Goal: Obtain resource: Obtain resource

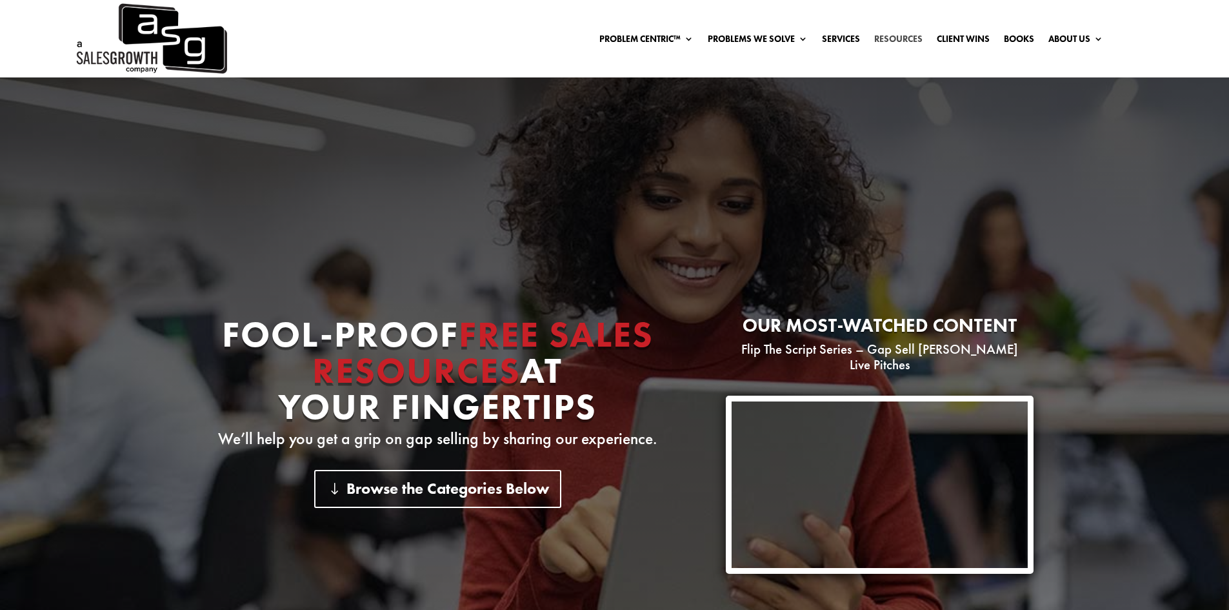
drag, startPoint x: 0, startPoint y: 0, endPoint x: 907, endPoint y: 41, distance: 907.5
click at [907, 41] on link "Resources" at bounding box center [898, 41] width 48 height 14
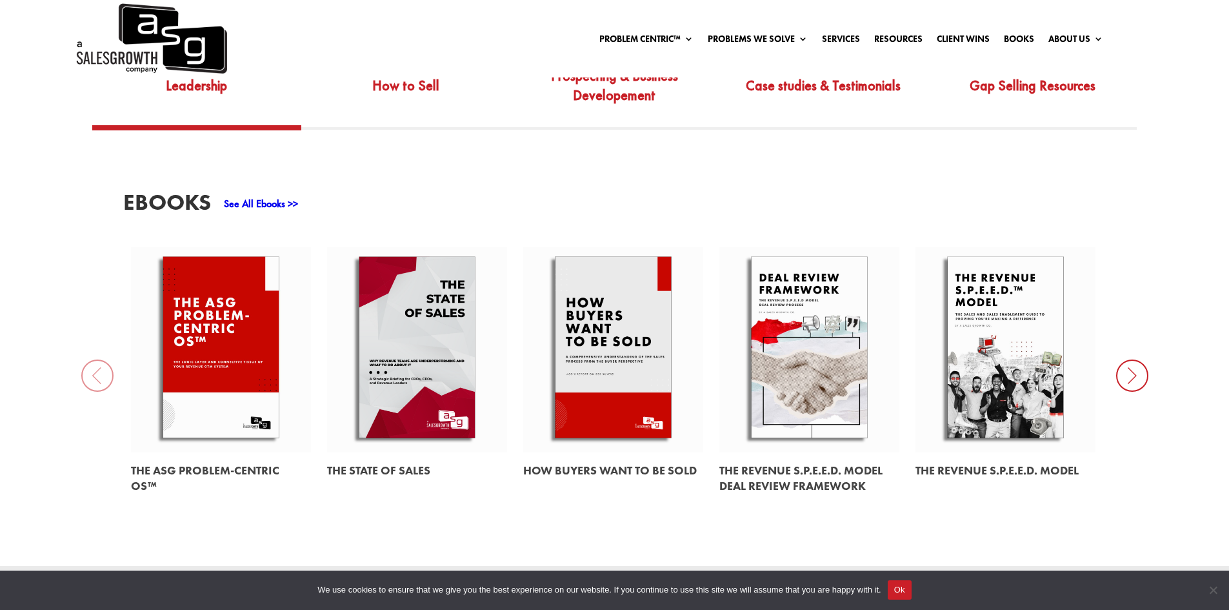
click at [1136, 362] on icon at bounding box center [1132, 375] width 32 height 32
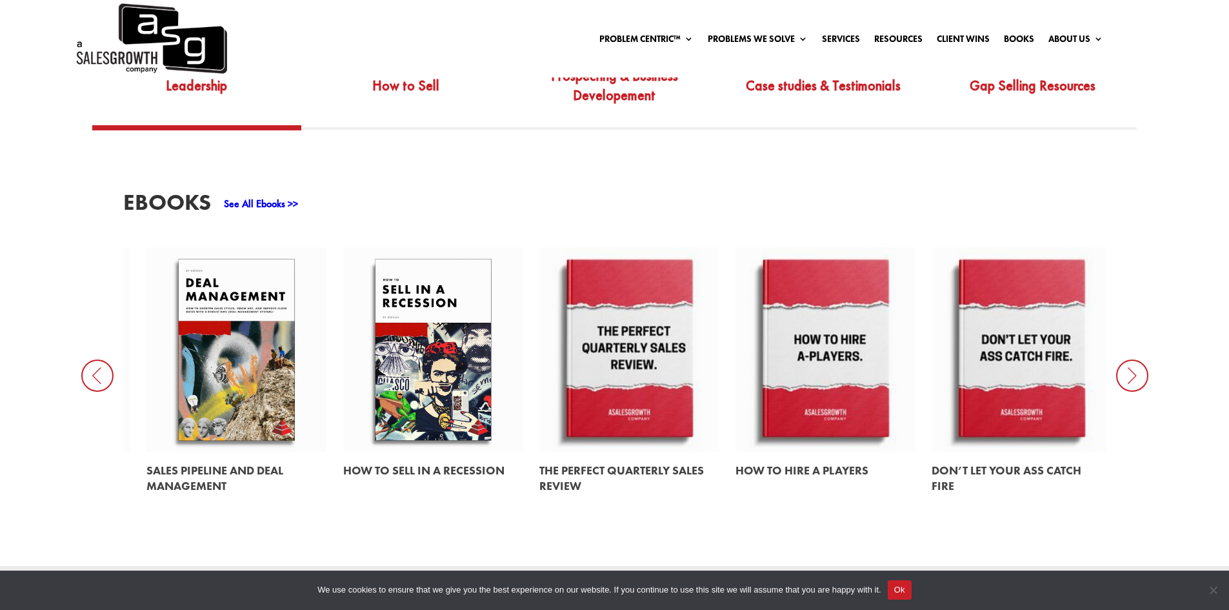
click at [1128, 368] on icon at bounding box center [1132, 375] width 32 height 32
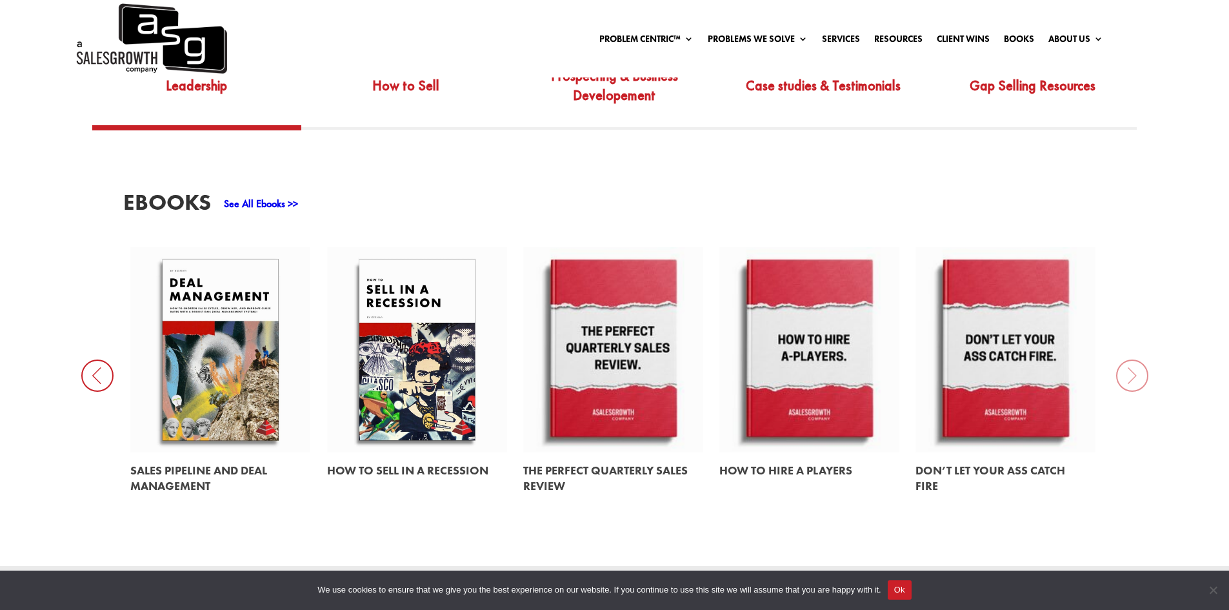
click at [1128, 368] on div "EBooks See All Ebooks >> The ASG Problem-Centric OS™ The State of Sales How Buy…" at bounding box center [614, 348] width 1229 height 436
click at [104, 359] on icon at bounding box center [97, 375] width 32 height 32
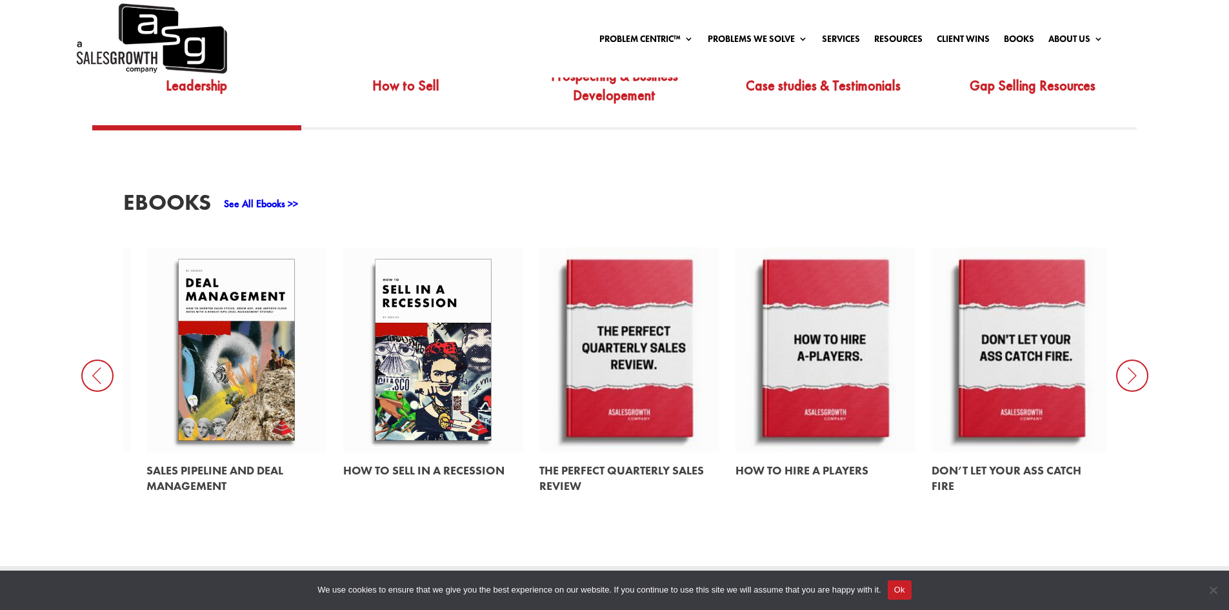
click at [104, 359] on icon at bounding box center [97, 375] width 32 height 32
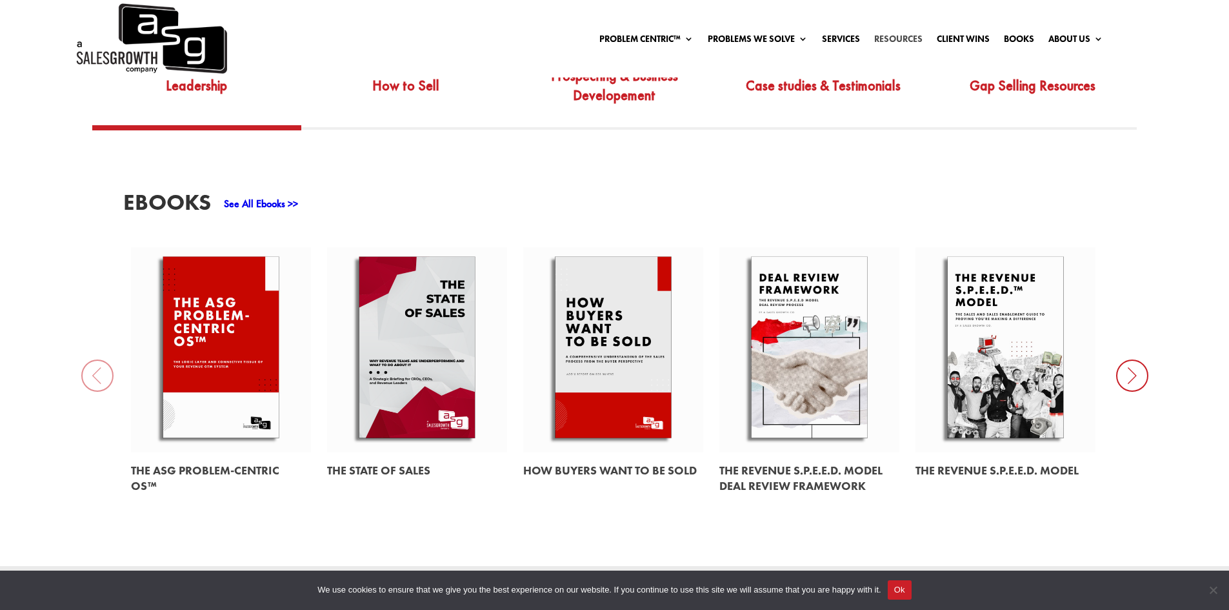
click at [905, 36] on link "Resources" at bounding box center [898, 41] width 48 height 14
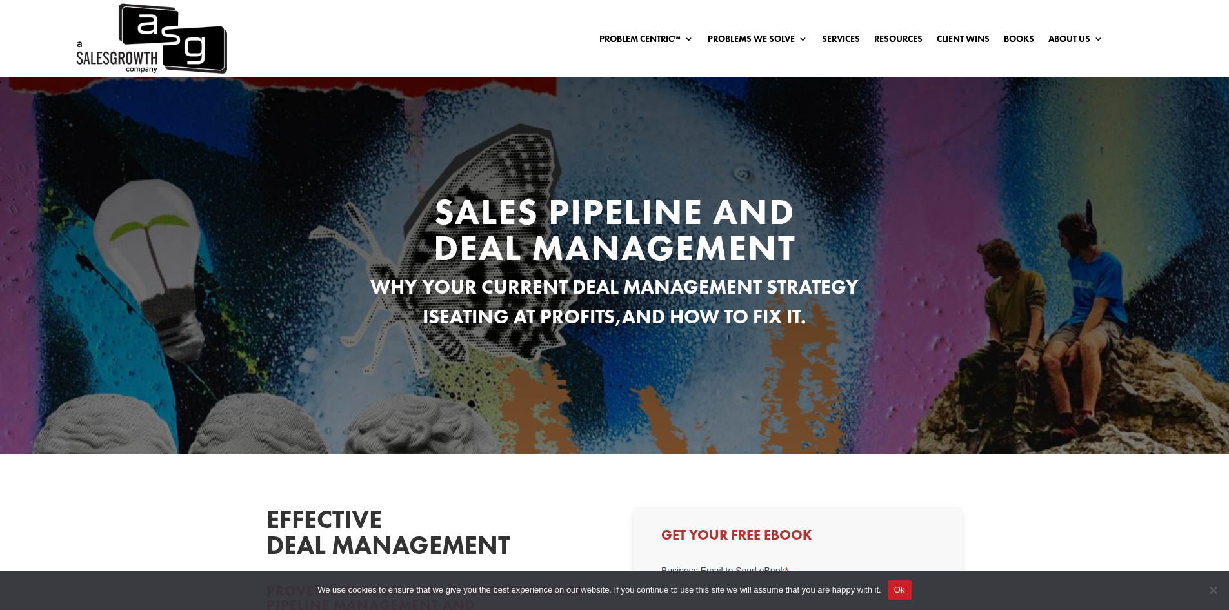
click at [899, 590] on button "Ok" at bounding box center [900, 589] width 24 height 19
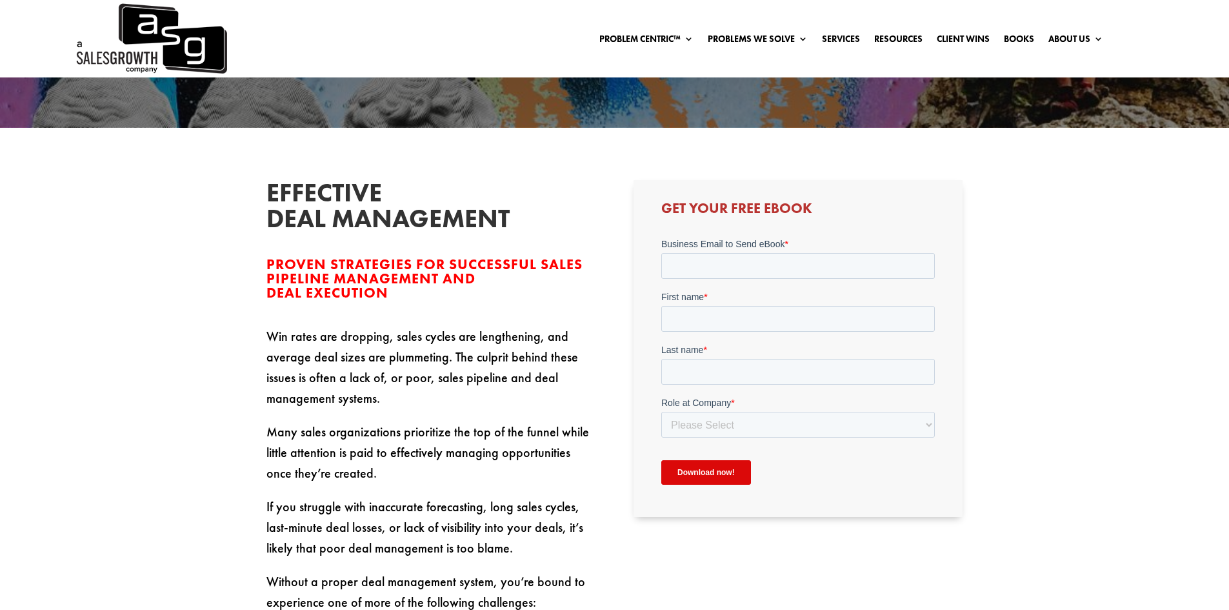
scroll to position [323, 0]
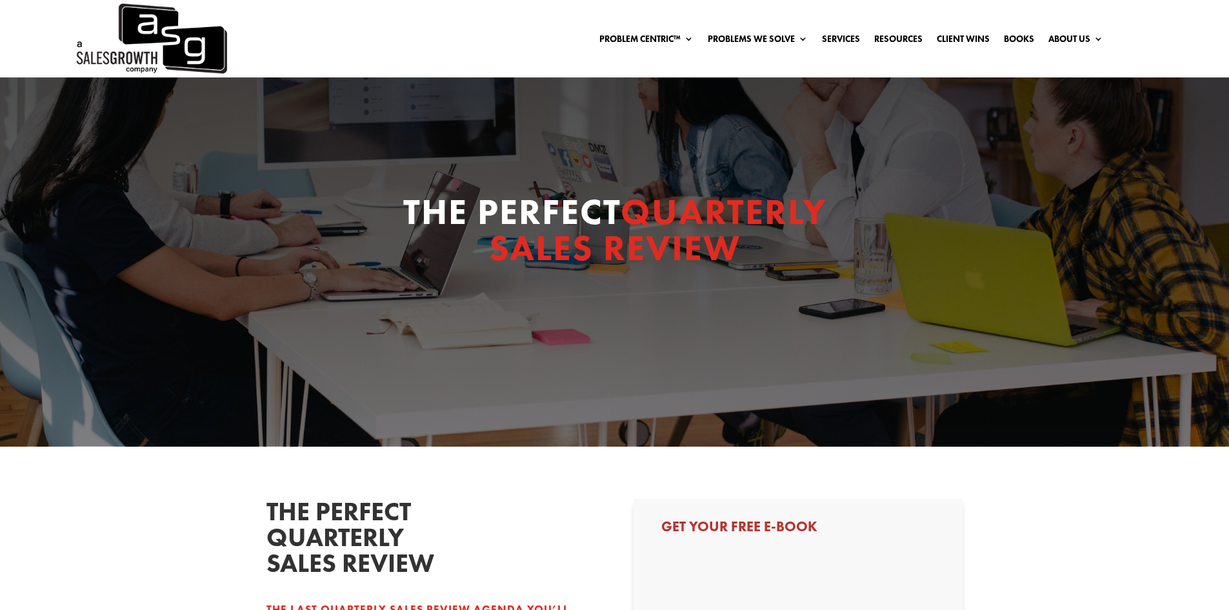
select select "Director/Manager (Sales Director, Regional Sales Manager, etc)"
select select "1-9"
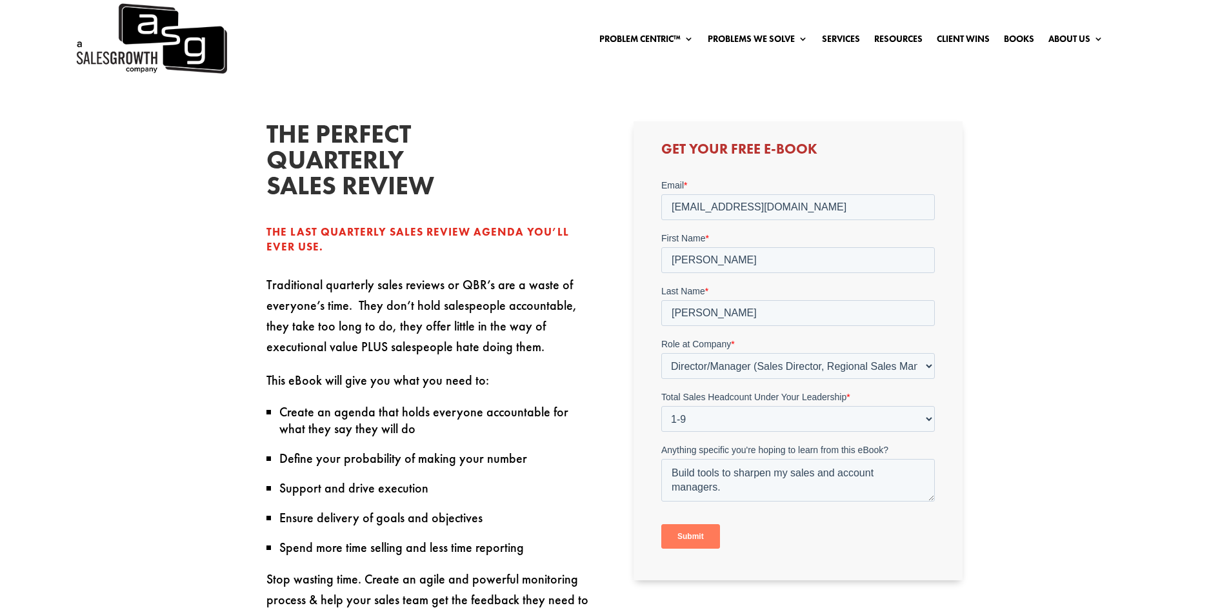
scroll to position [452, 0]
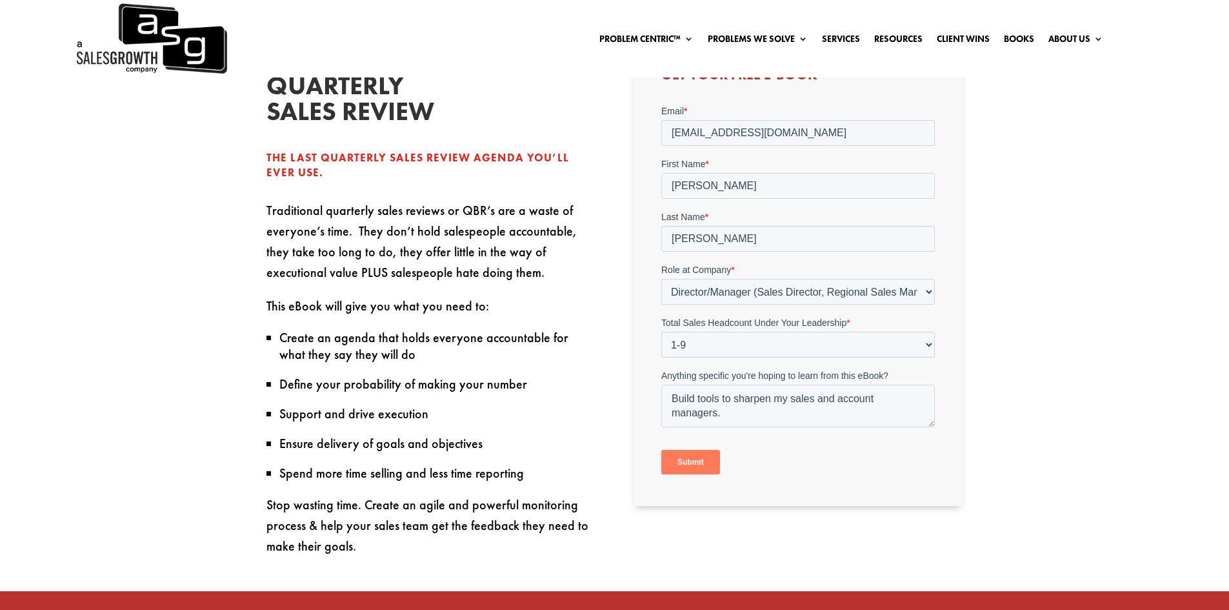
click at [696, 463] on input "Submit" at bounding box center [690, 462] width 59 height 25
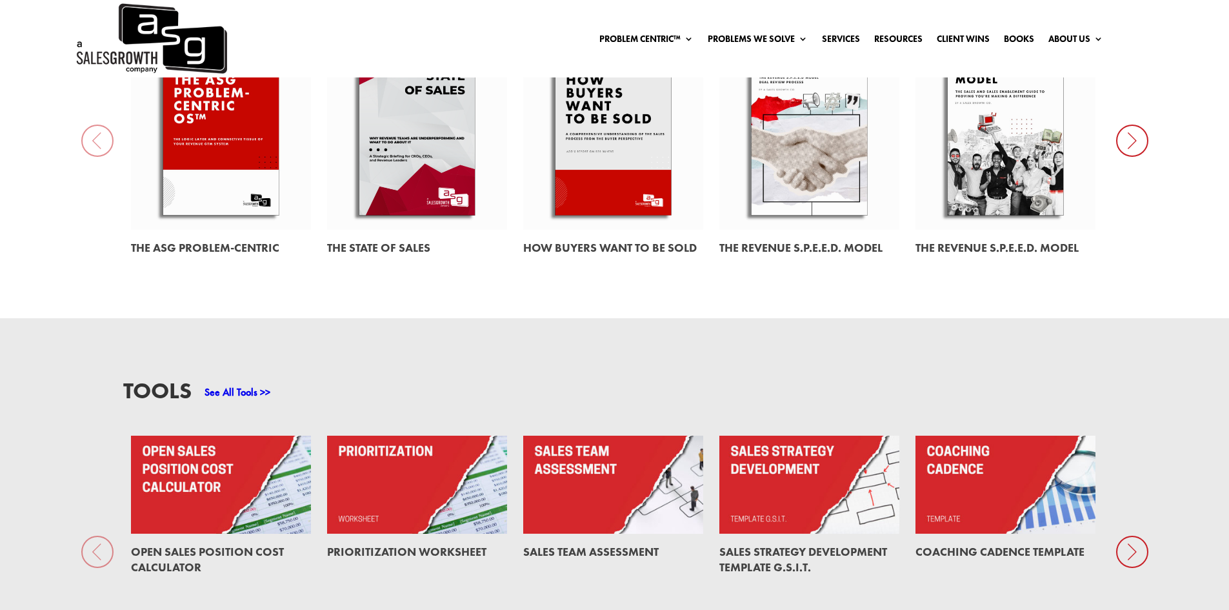
scroll to position [1032, 0]
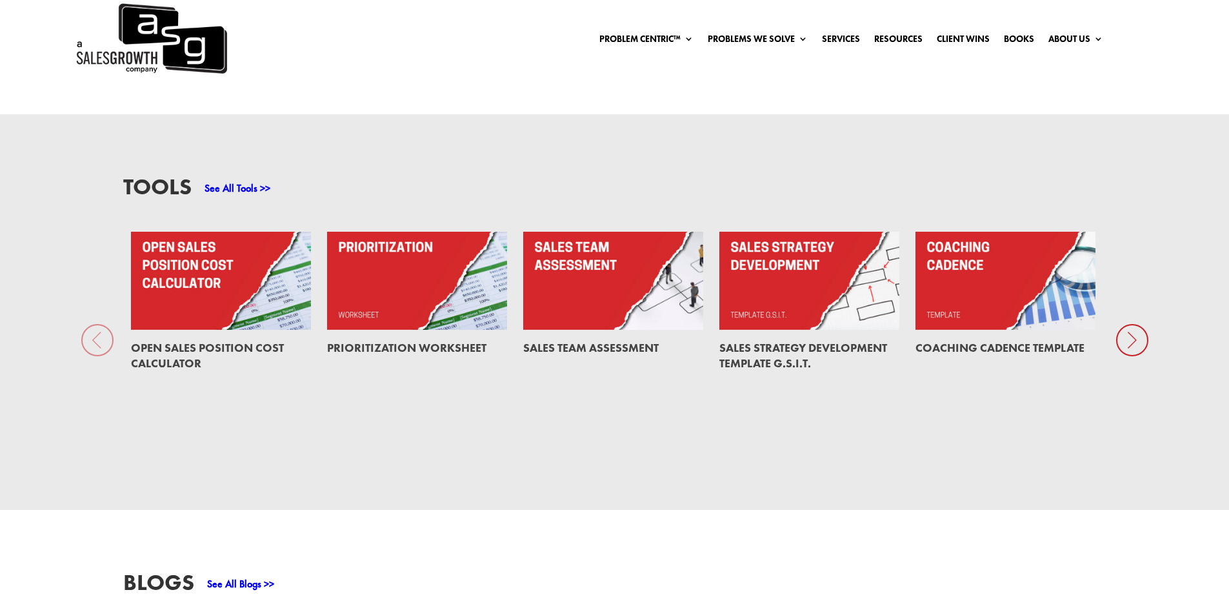
click at [1129, 330] on icon at bounding box center [1132, 340] width 32 height 32
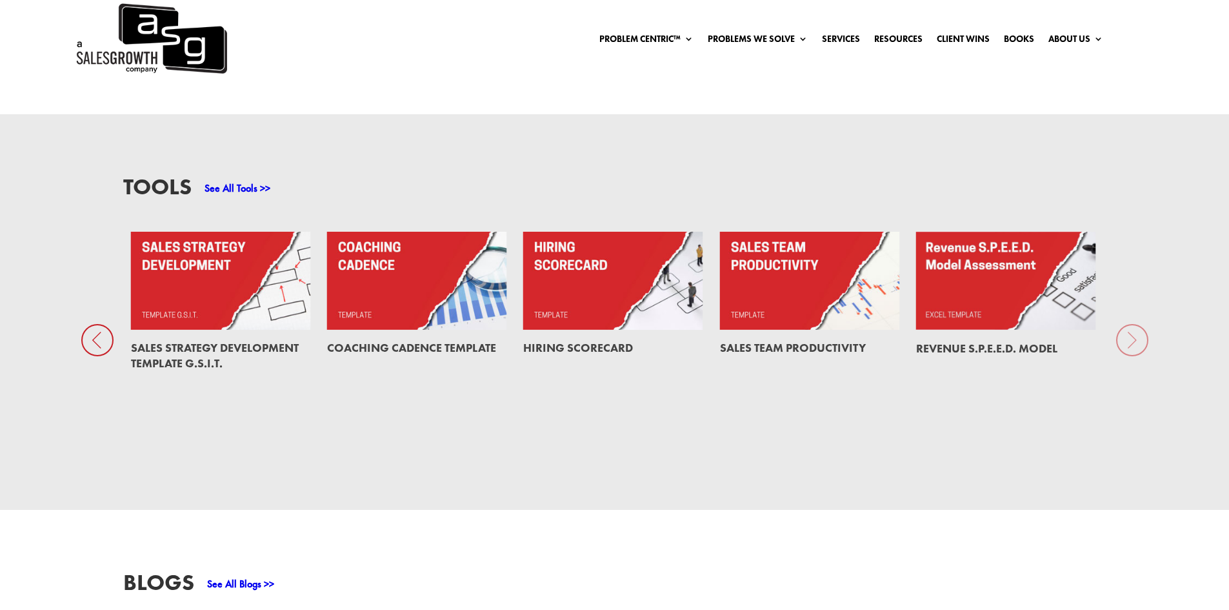
click at [1129, 330] on div "Tools See All Tools >> Open Sales Position Cost Calculator Prioritization Works…" at bounding box center [614, 312] width 1229 height 396
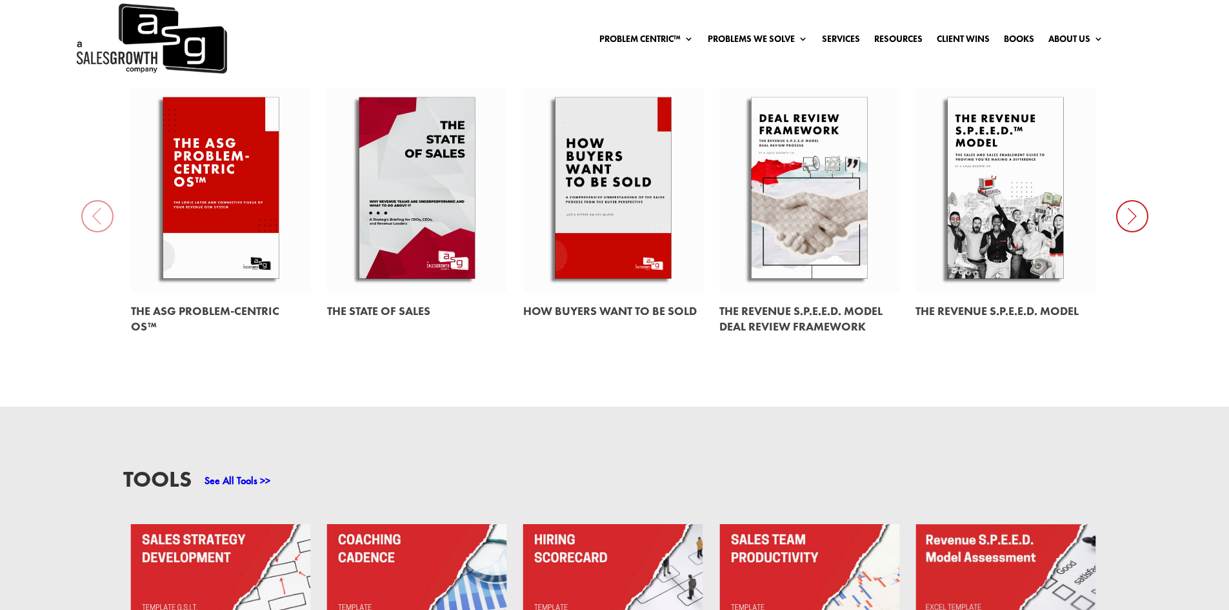
scroll to position [0, 0]
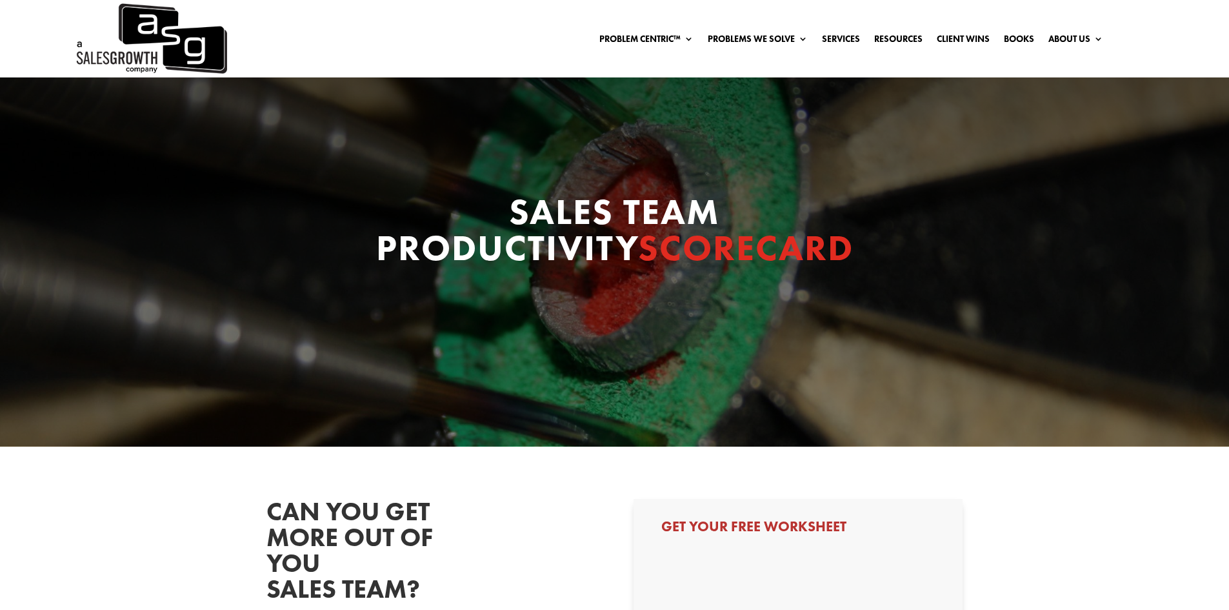
select select "Director/Manager (Sales Director, Regional Sales Manager, etc)"
select select "1-9"
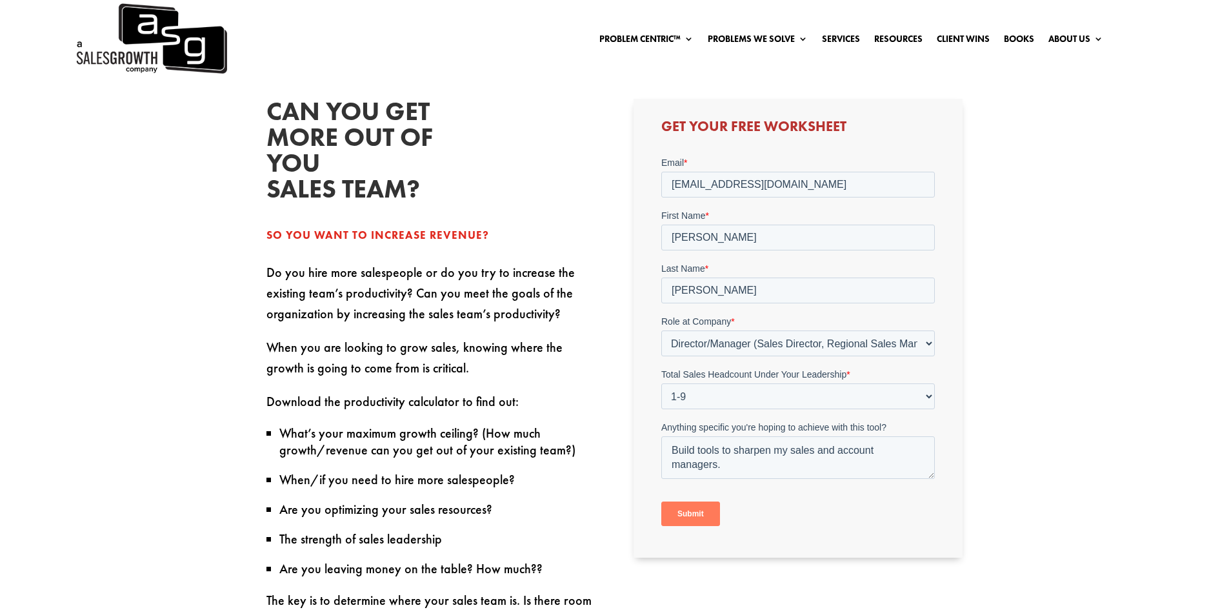
scroll to position [516, 0]
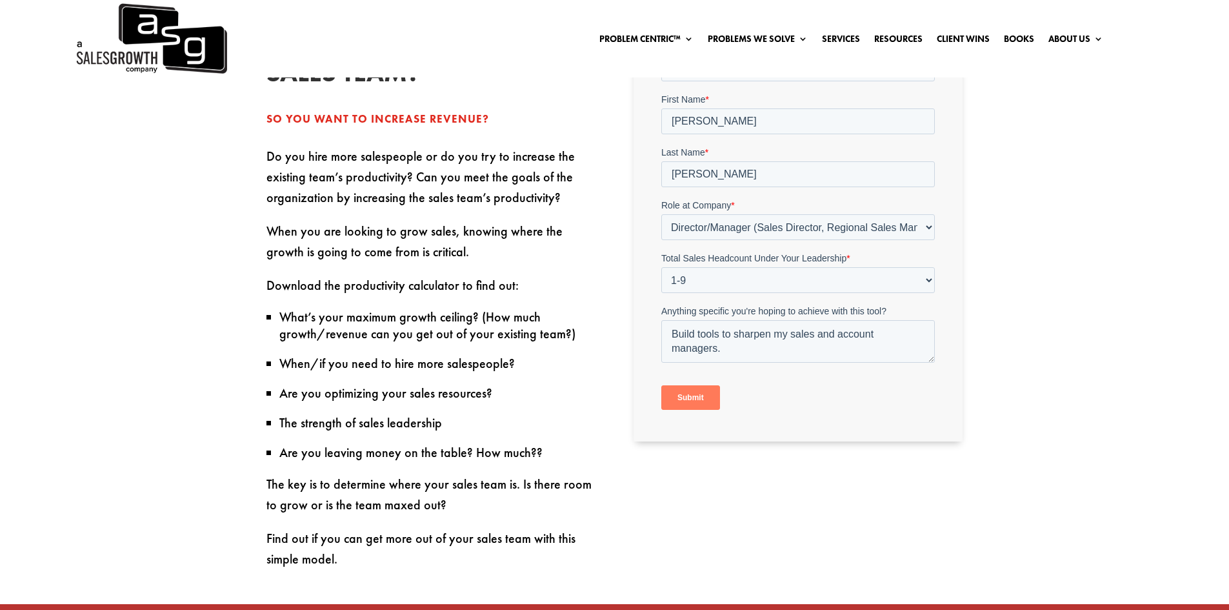
click at [701, 397] on input "Submit" at bounding box center [690, 397] width 59 height 25
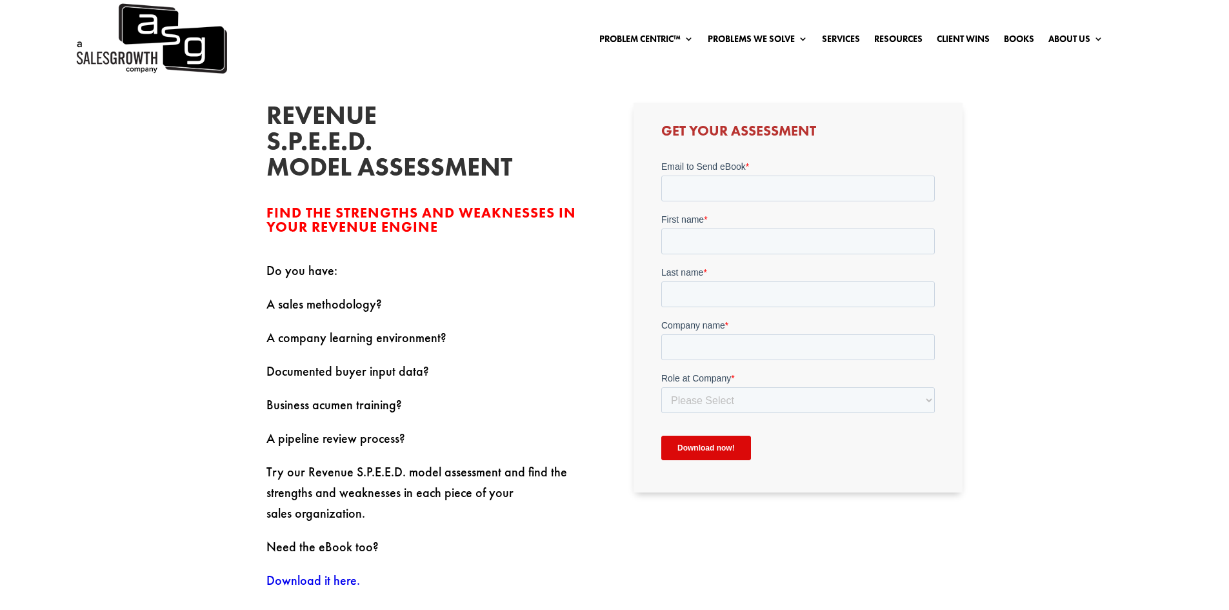
scroll to position [387, 0]
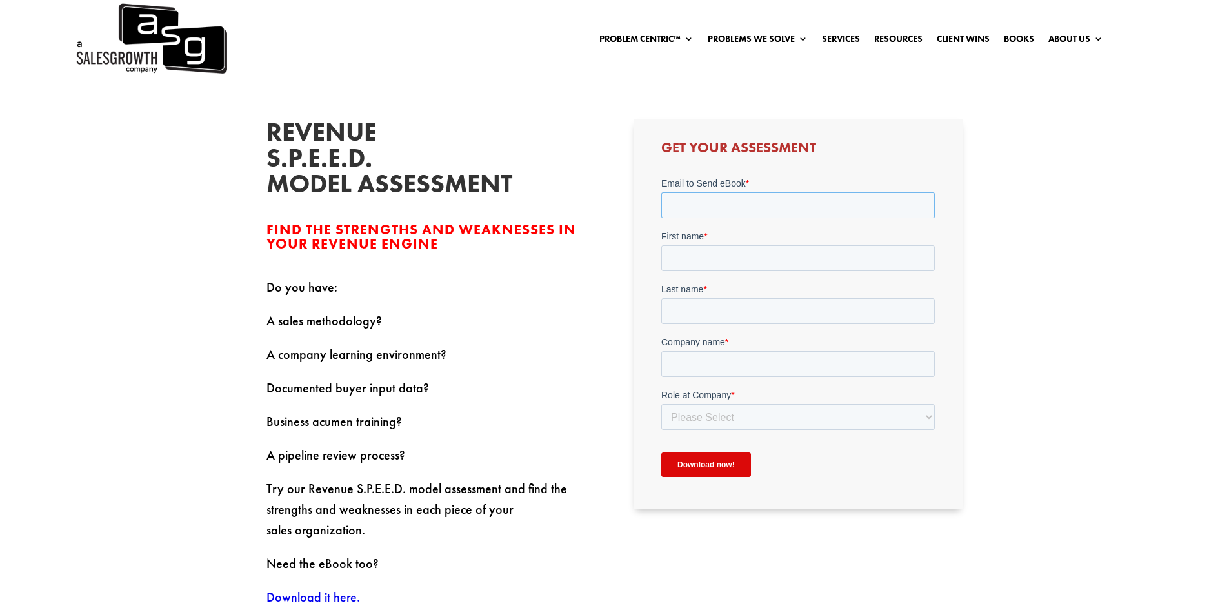
click at [699, 197] on input "Email to Send eBook *" at bounding box center [798, 205] width 274 height 26
click at [545, 270] on div "Revenue S.P.E.E.D. Model Assessment Find the strengths and weaknesses in your r…" at bounding box center [431, 362] width 329 height 487
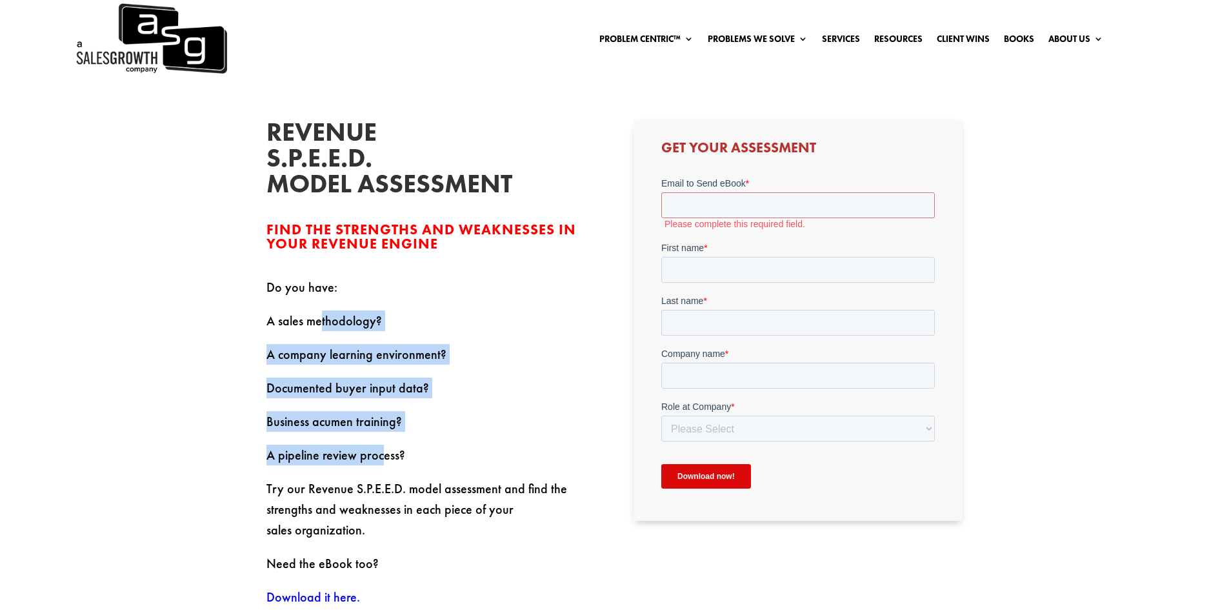
drag, startPoint x: 318, startPoint y: 313, endPoint x: 380, endPoint y: 475, distance: 173.4
click at [380, 475] on div "Do you have: A sales methodology? A company learning environment? Documented bu…" at bounding box center [431, 442] width 329 height 330
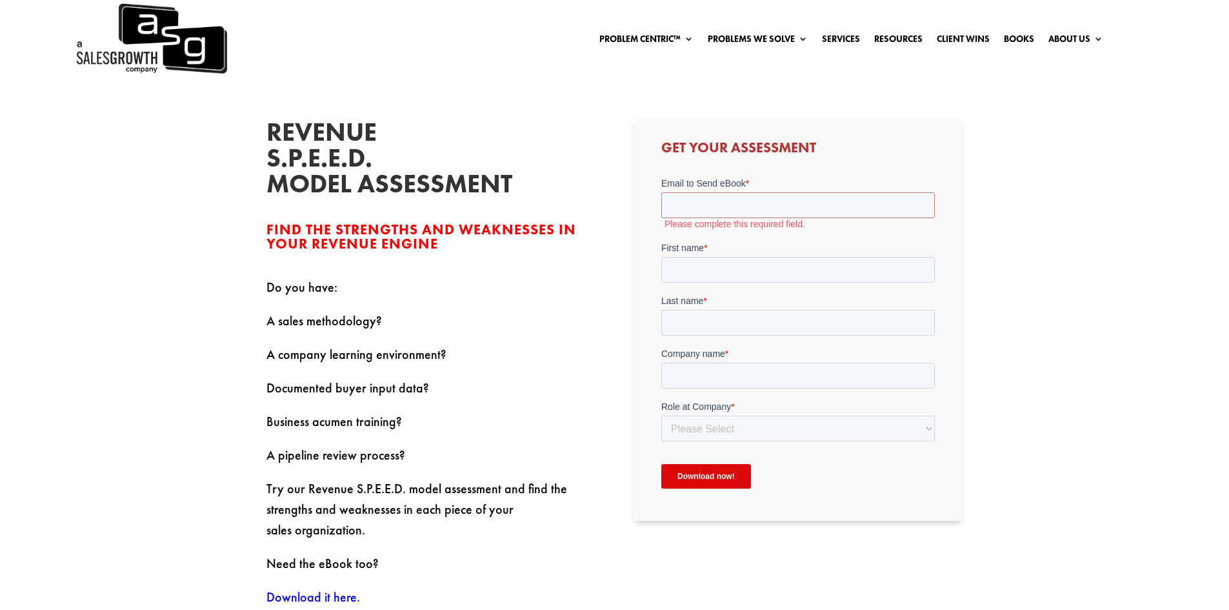
click at [385, 473] on p "A pipeline review process?" at bounding box center [431, 462] width 329 height 34
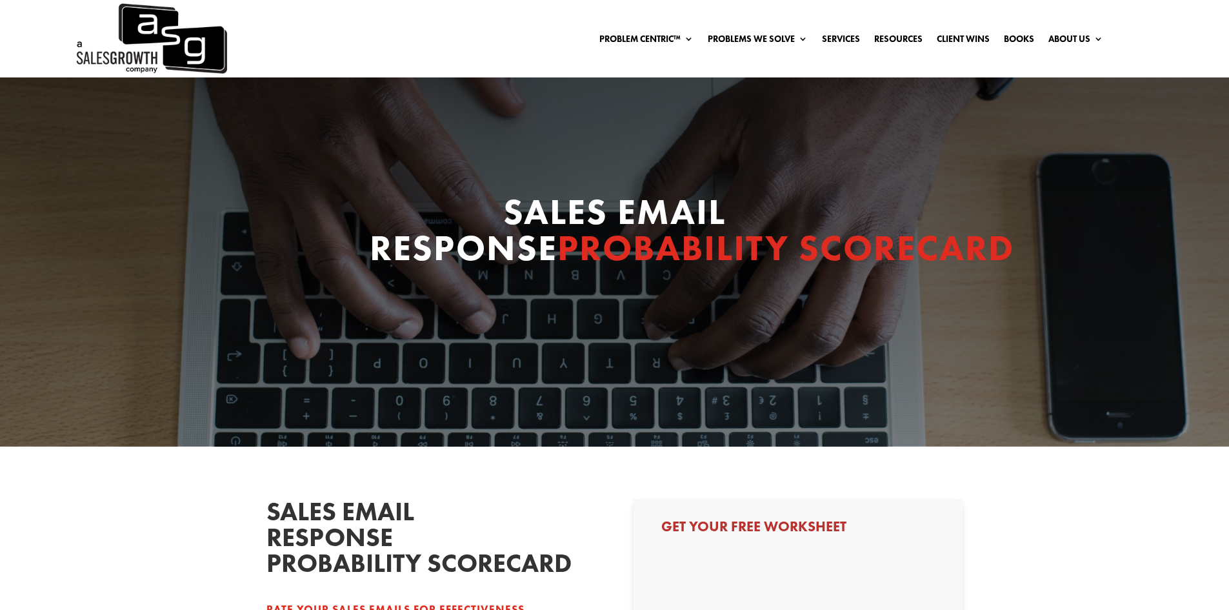
select select "Director/Manager (Sales Director, Regional Sales Manager, etc)"
select select "1-9"
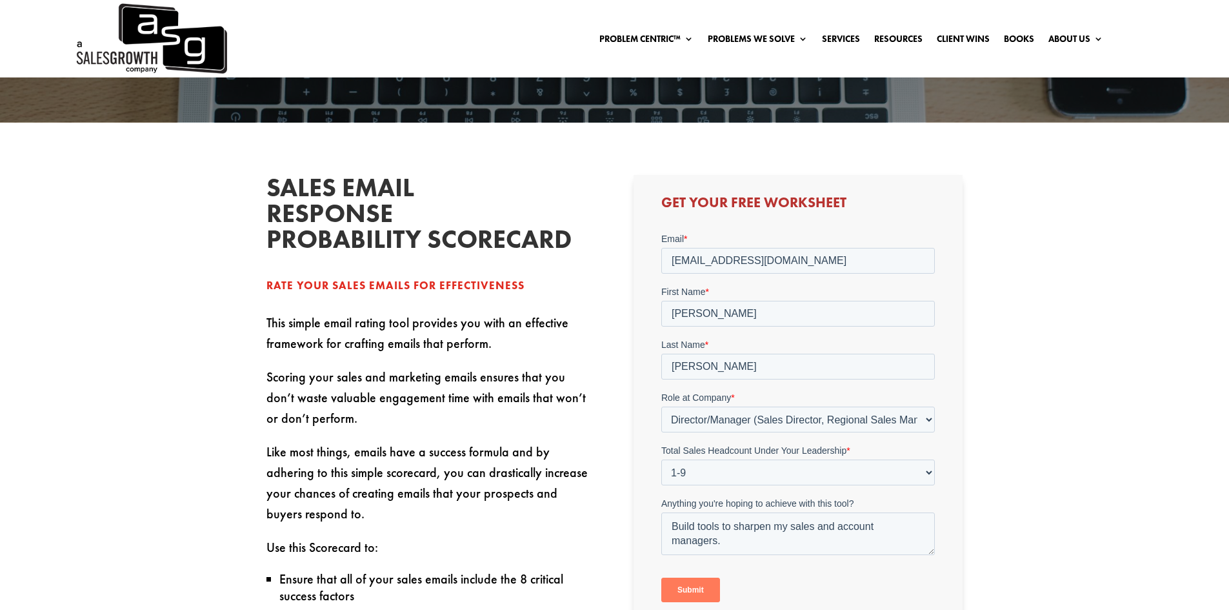
scroll to position [323, 0]
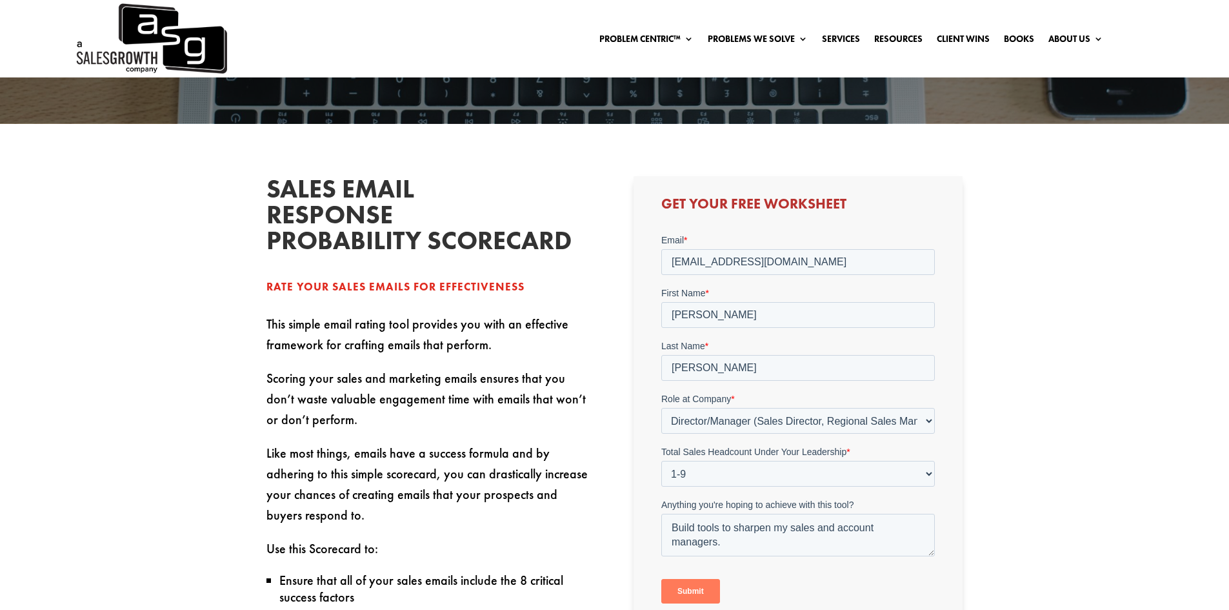
click at [682, 592] on input "Submit" at bounding box center [690, 591] width 59 height 25
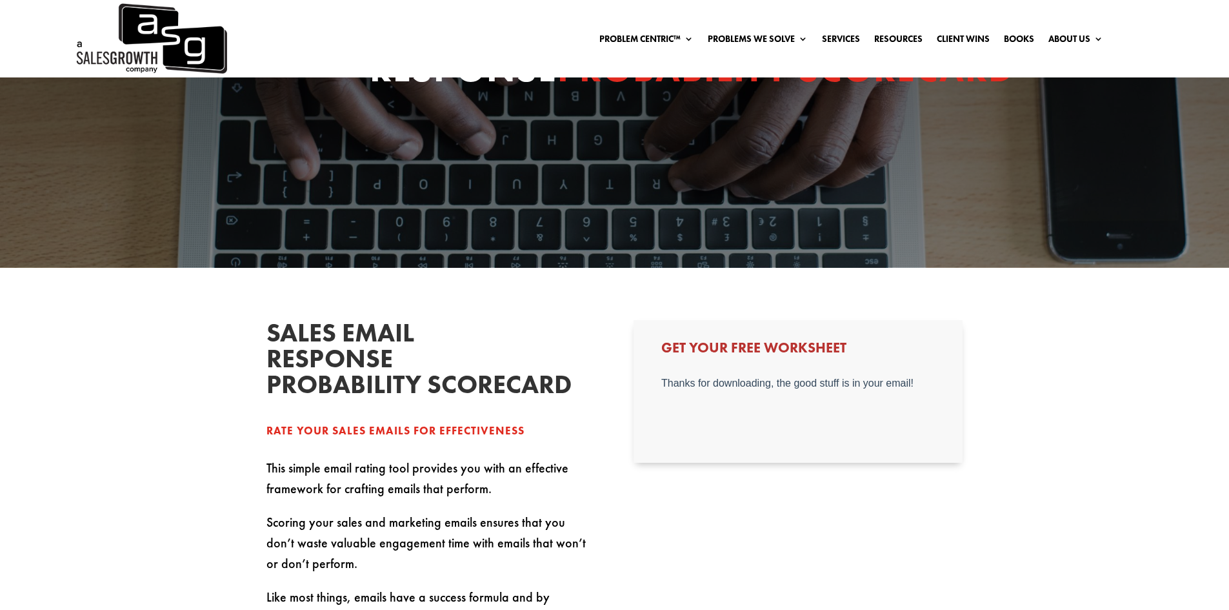
scroll to position [129, 0]
